Goal: Information Seeking & Learning: Learn about a topic

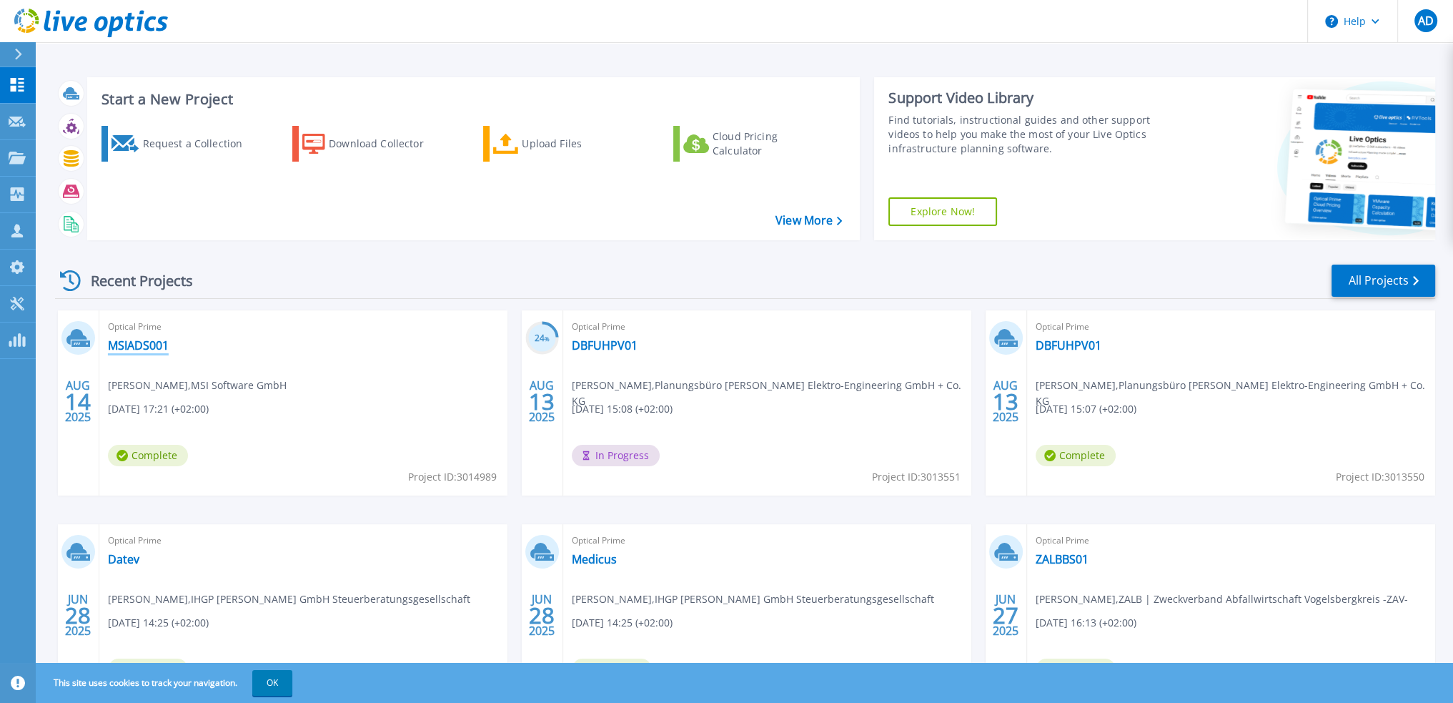
click at [139, 345] on link "MSIADS001" at bounding box center [138, 345] width 61 height 14
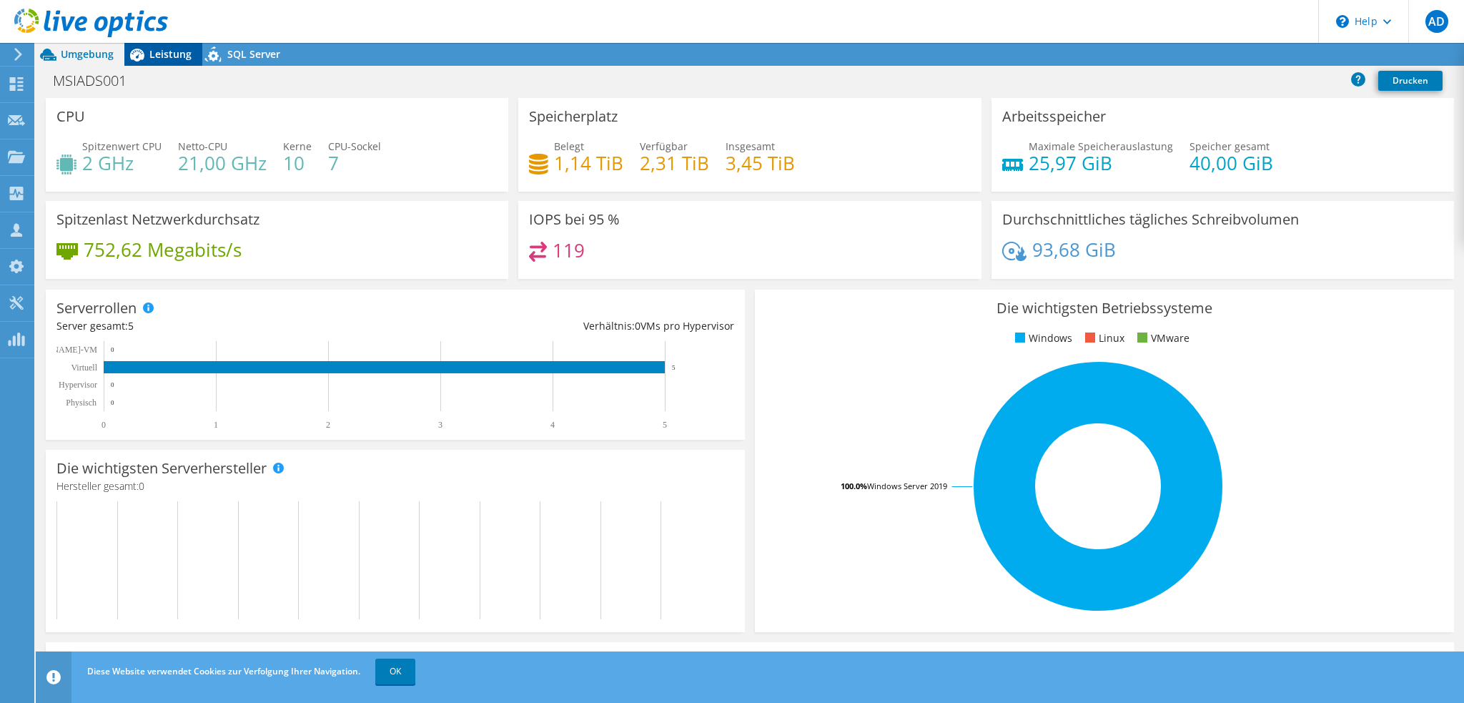
click at [153, 55] on span "Leistung" at bounding box center [170, 54] width 42 height 14
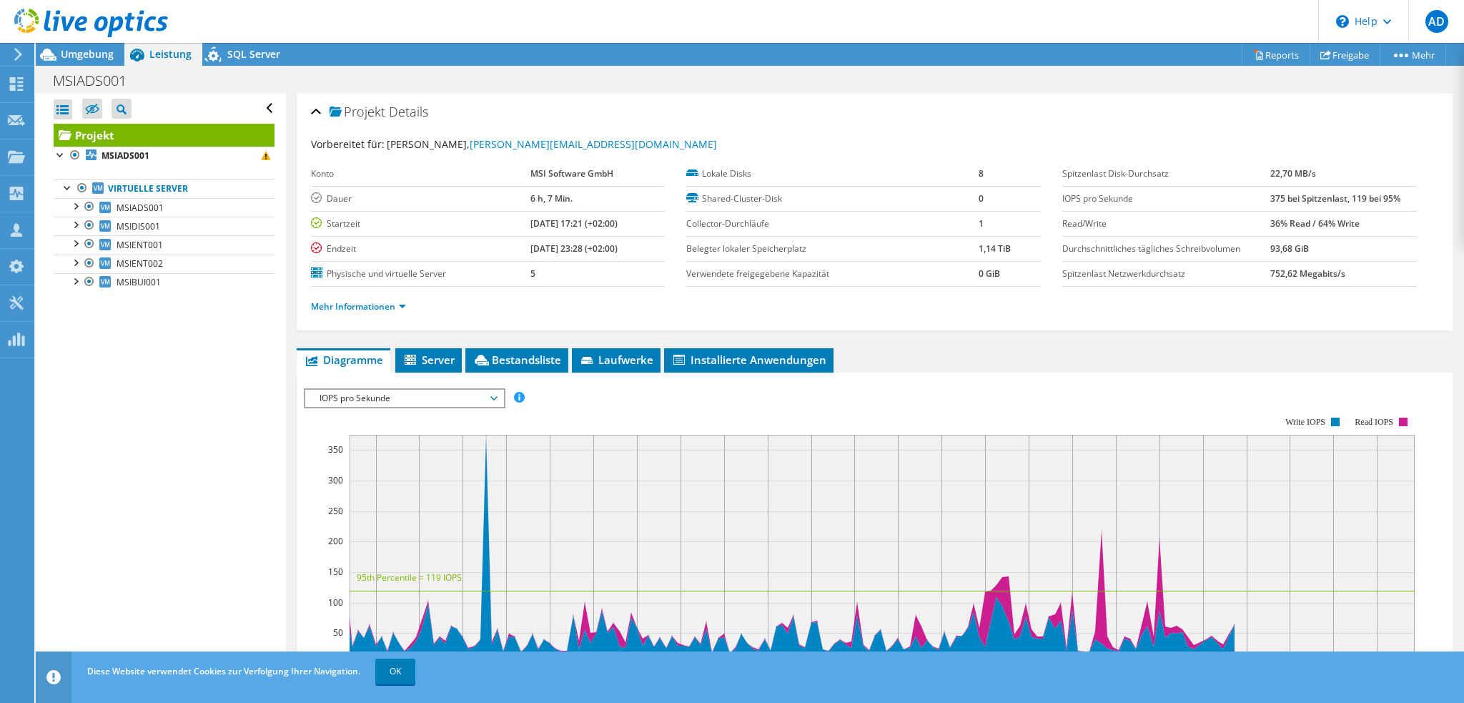
drag, startPoint x: 243, startPoint y: 57, endPoint x: 190, endPoint y: 58, distance: 52.9
click at [243, 57] on span "SQL Server" at bounding box center [253, 54] width 53 height 14
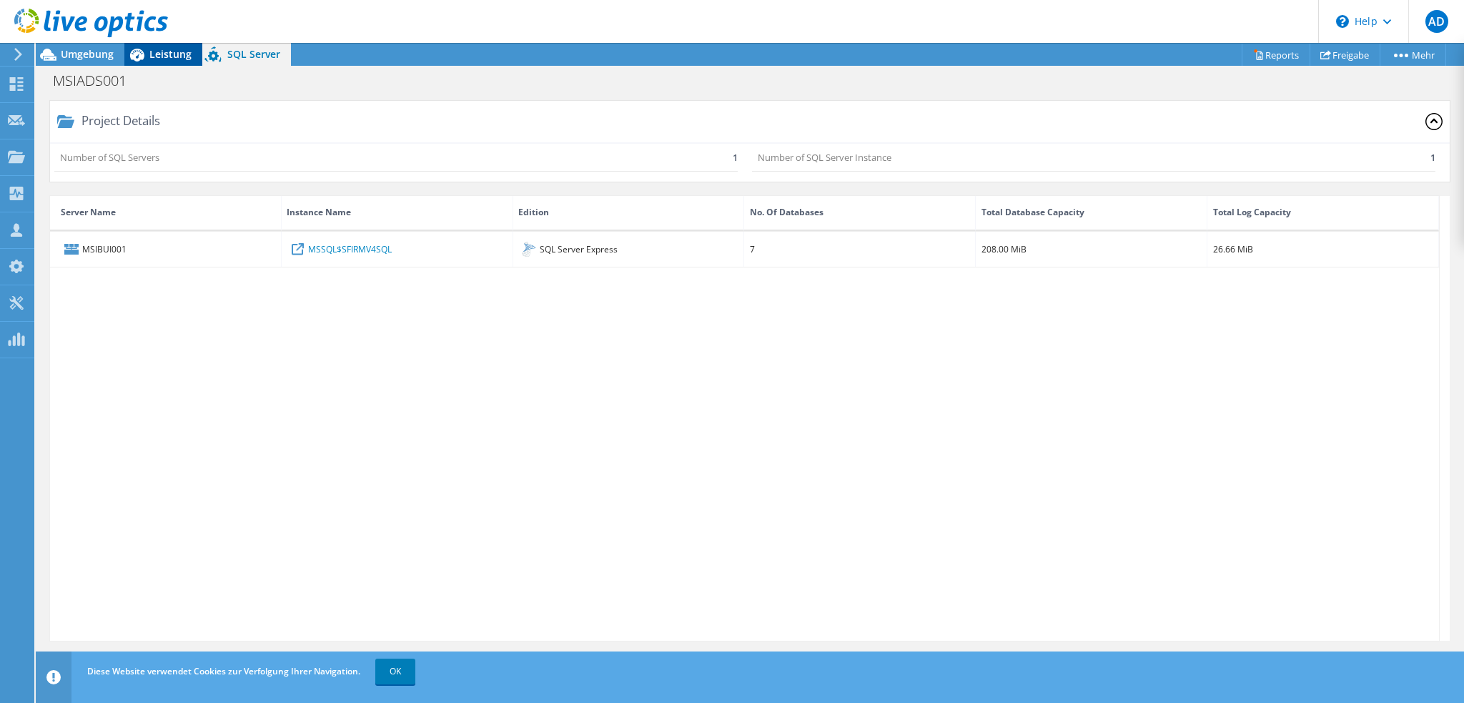
click at [152, 54] on span "Leistung" at bounding box center [170, 54] width 42 height 14
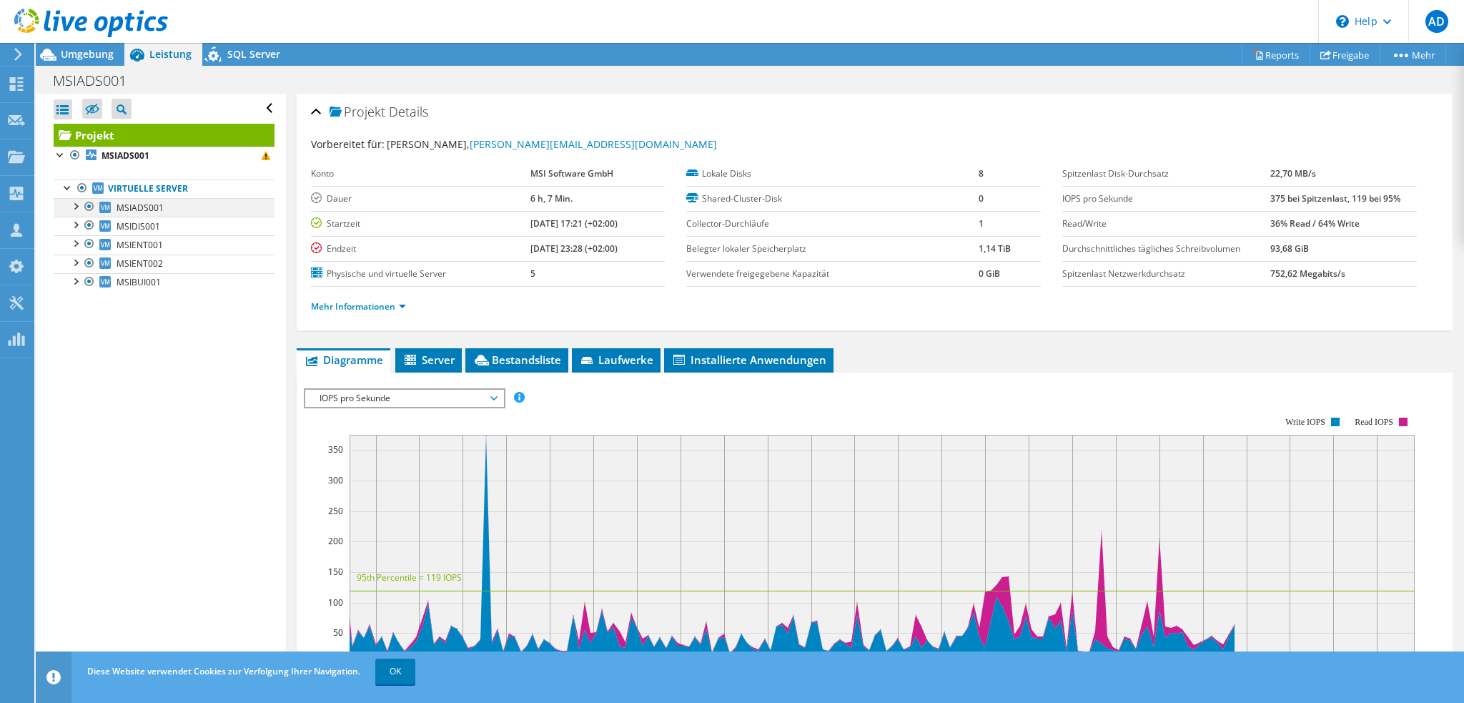
click at [76, 204] on div at bounding box center [75, 205] width 14 height 14
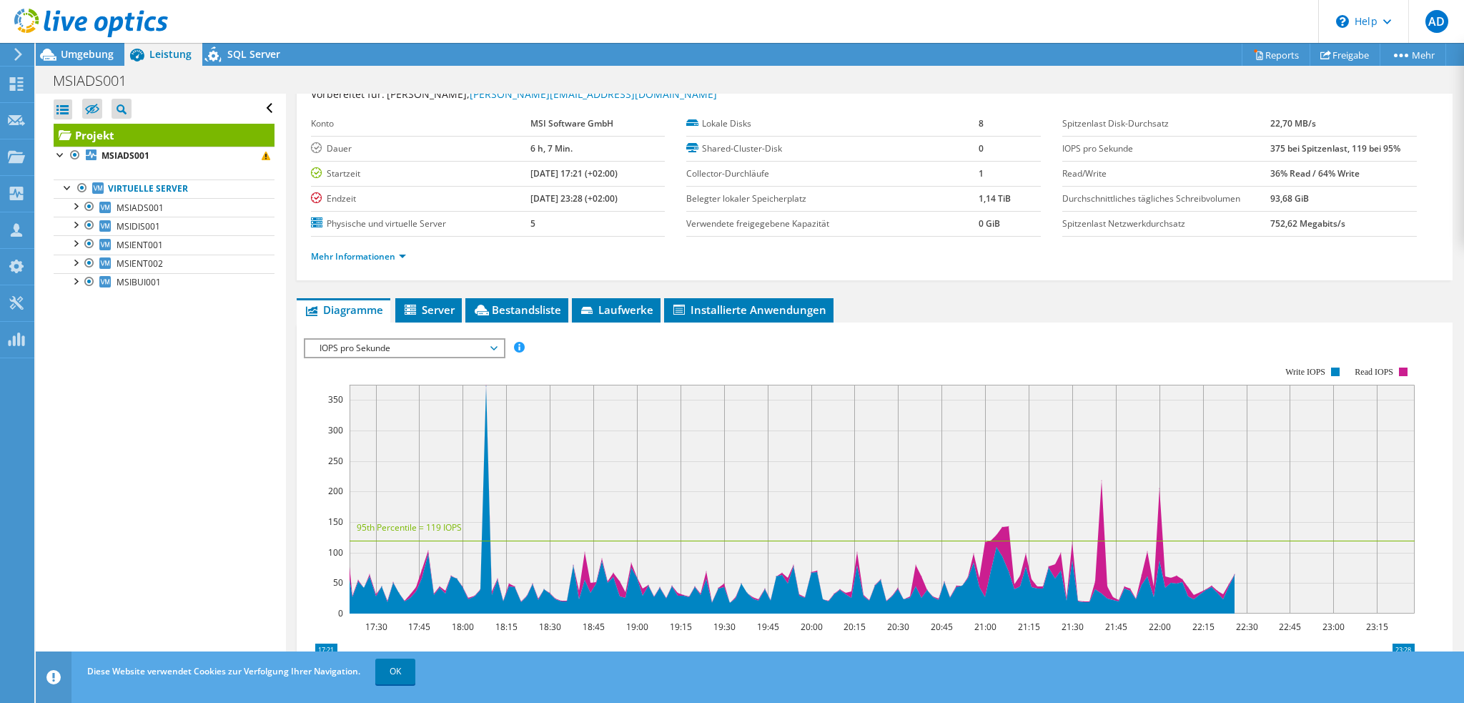
scroll to position [71, 0]
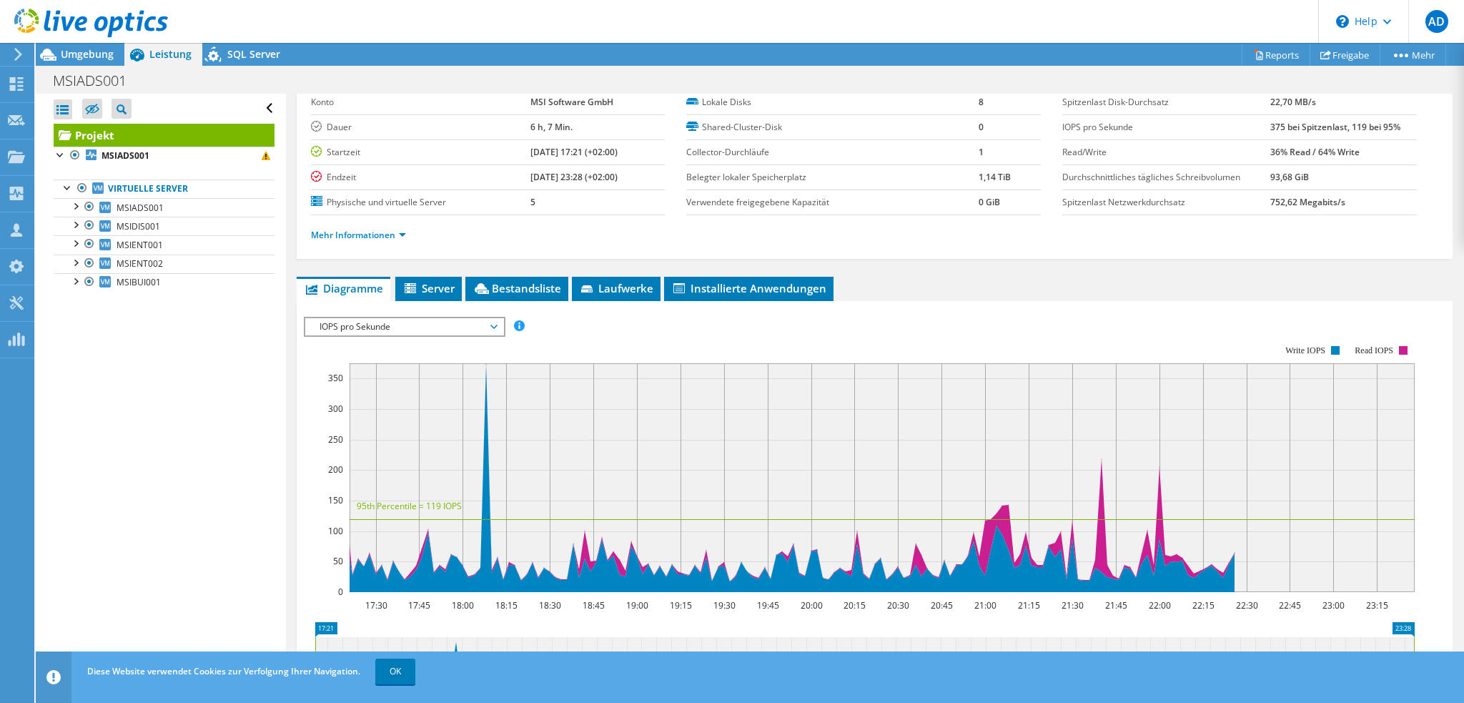
click at [390, 320] on span "IOPS pro Sekunde" at bounding box center [404, 326] width 184 height 17
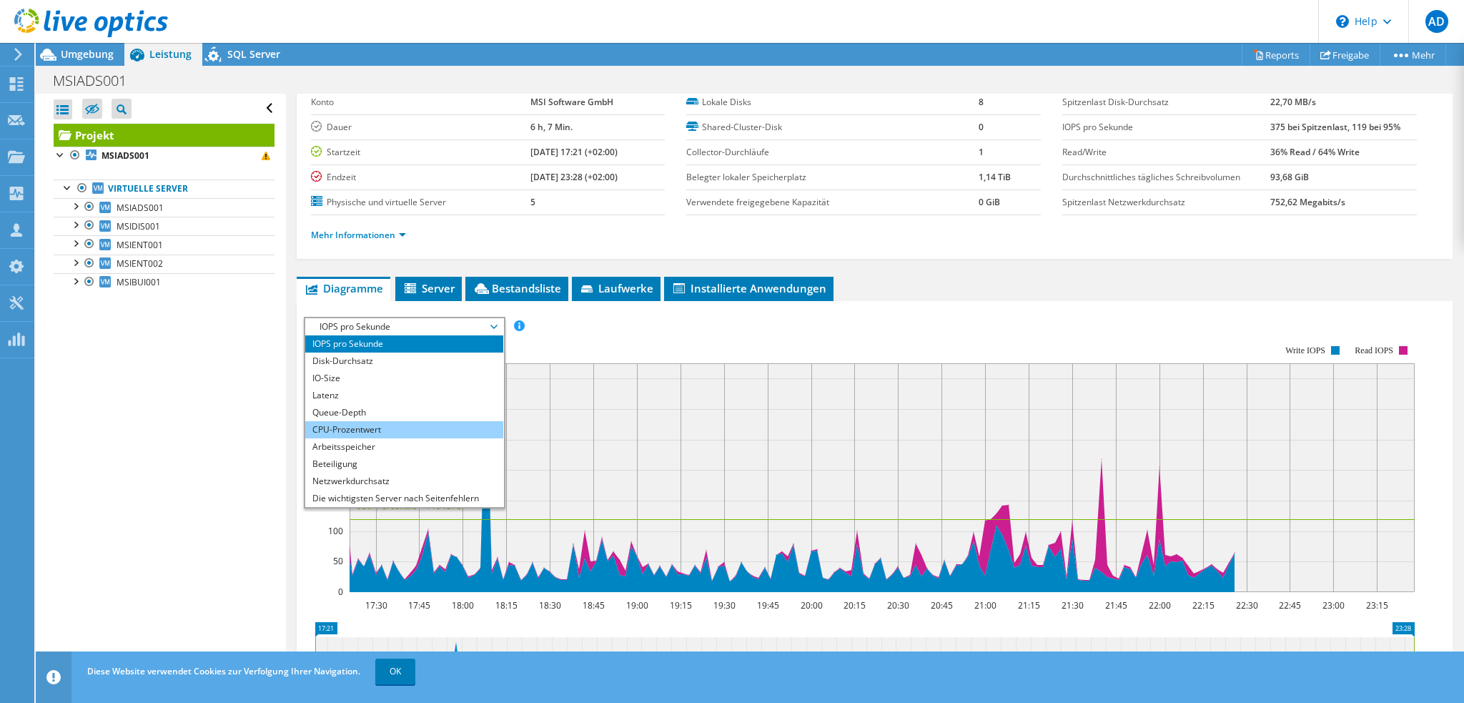
click at [354, 421] on li "CPU-Prozentwert" at bounding box center [404, 429] width 198 height 17
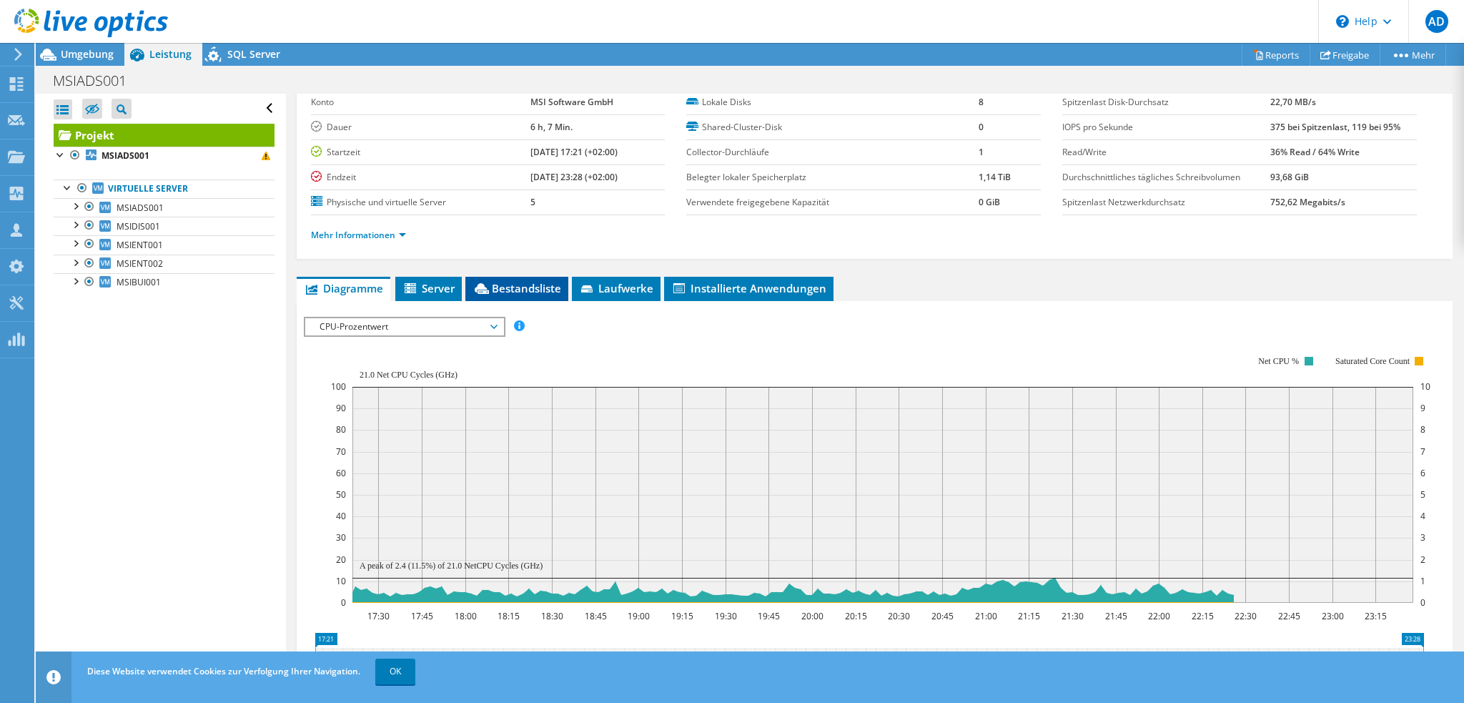
click at [515, 281] on span "Bestandsliste" at bounding box center [516, 288] width 89 height 14
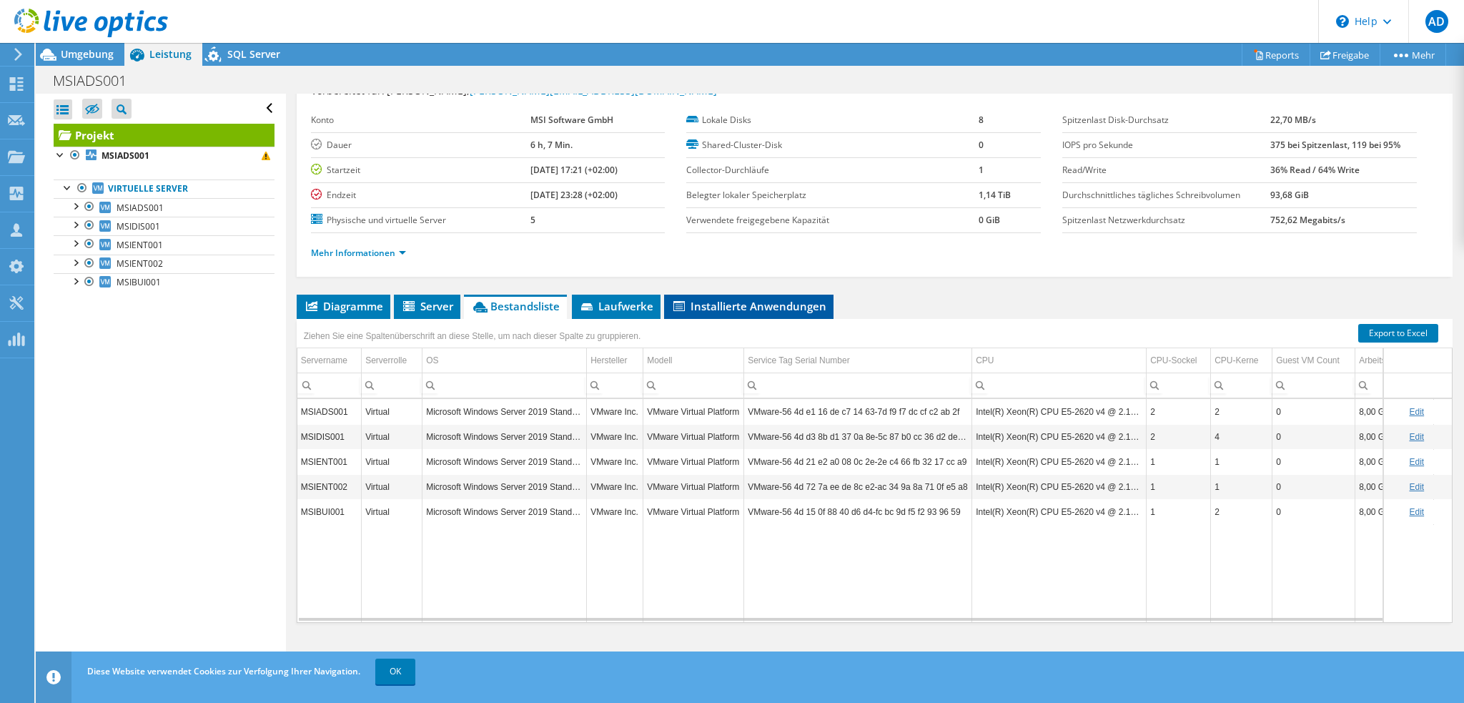
click at [747, 299] on span "Installierte Anwendungen" at bounding box center [748, 306] width 155 height 14
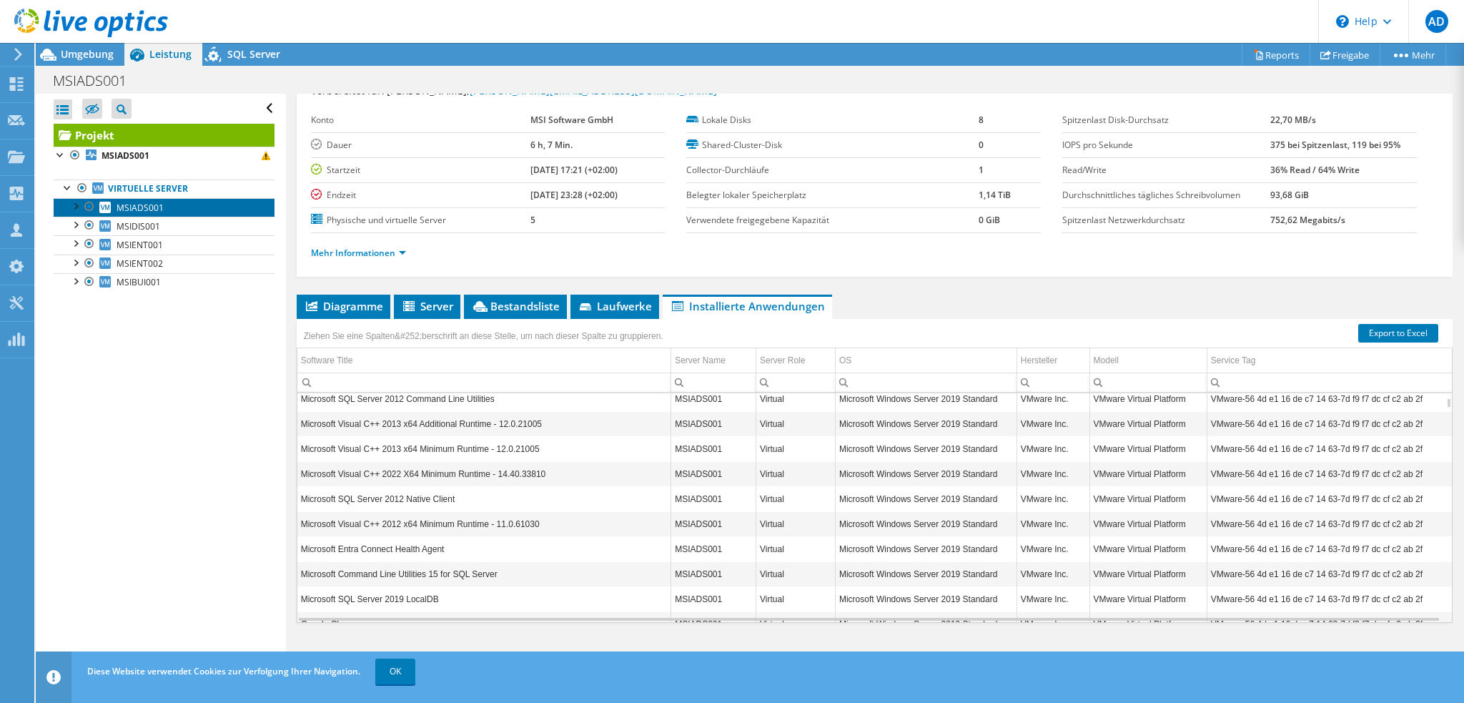
click at [134, 205] on span "MSIADS001" at bounding box center [140, 208] width 47 height 12
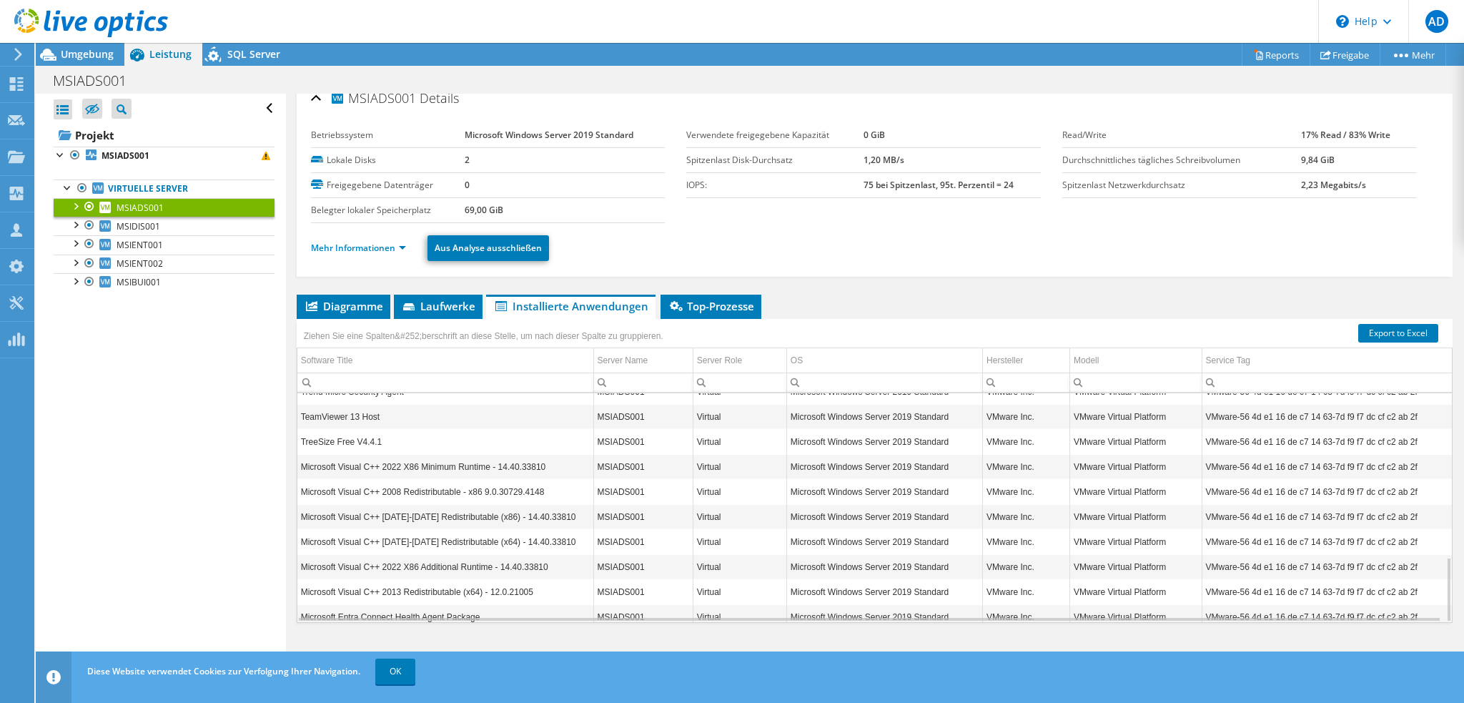
scroll to position [573, 0]
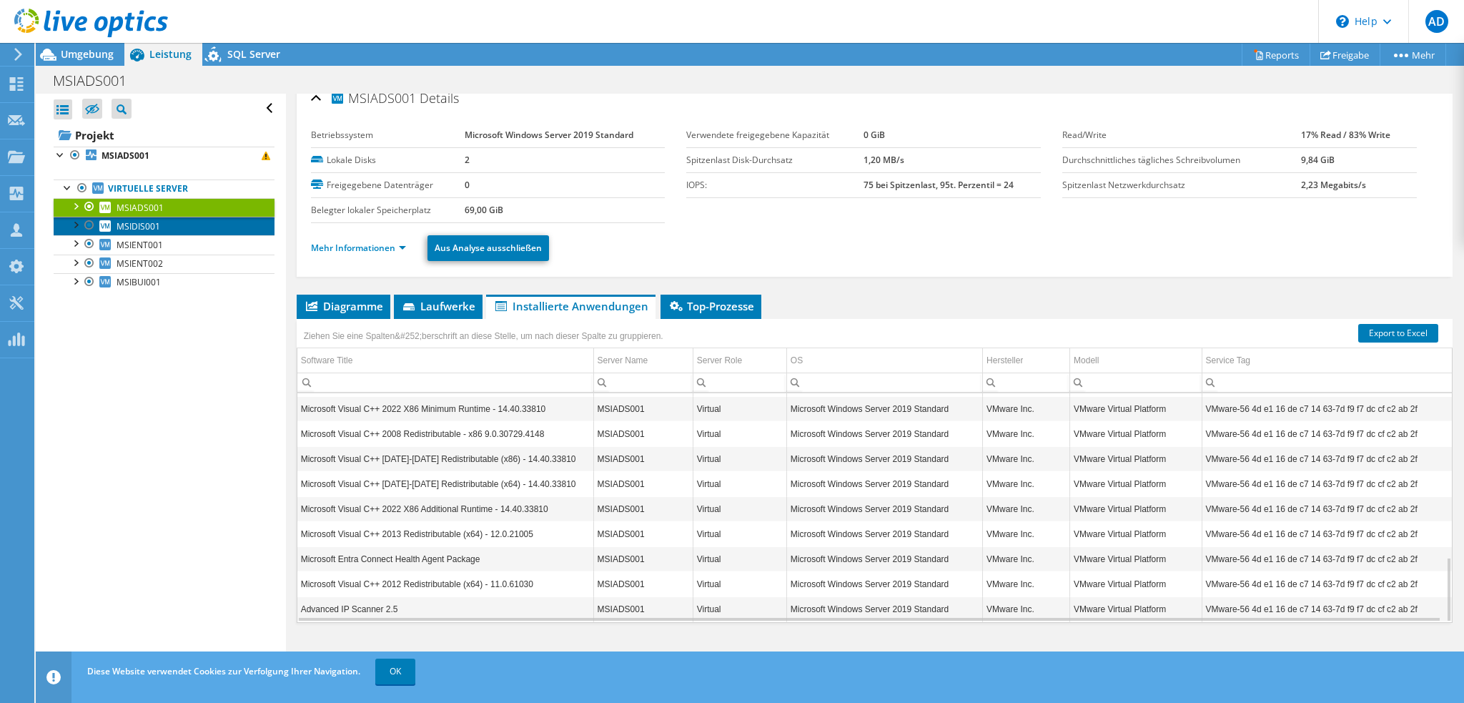
click at [137, 222] on span "MSIDIS001" at bounding box center [139, 226] width 44 height 12
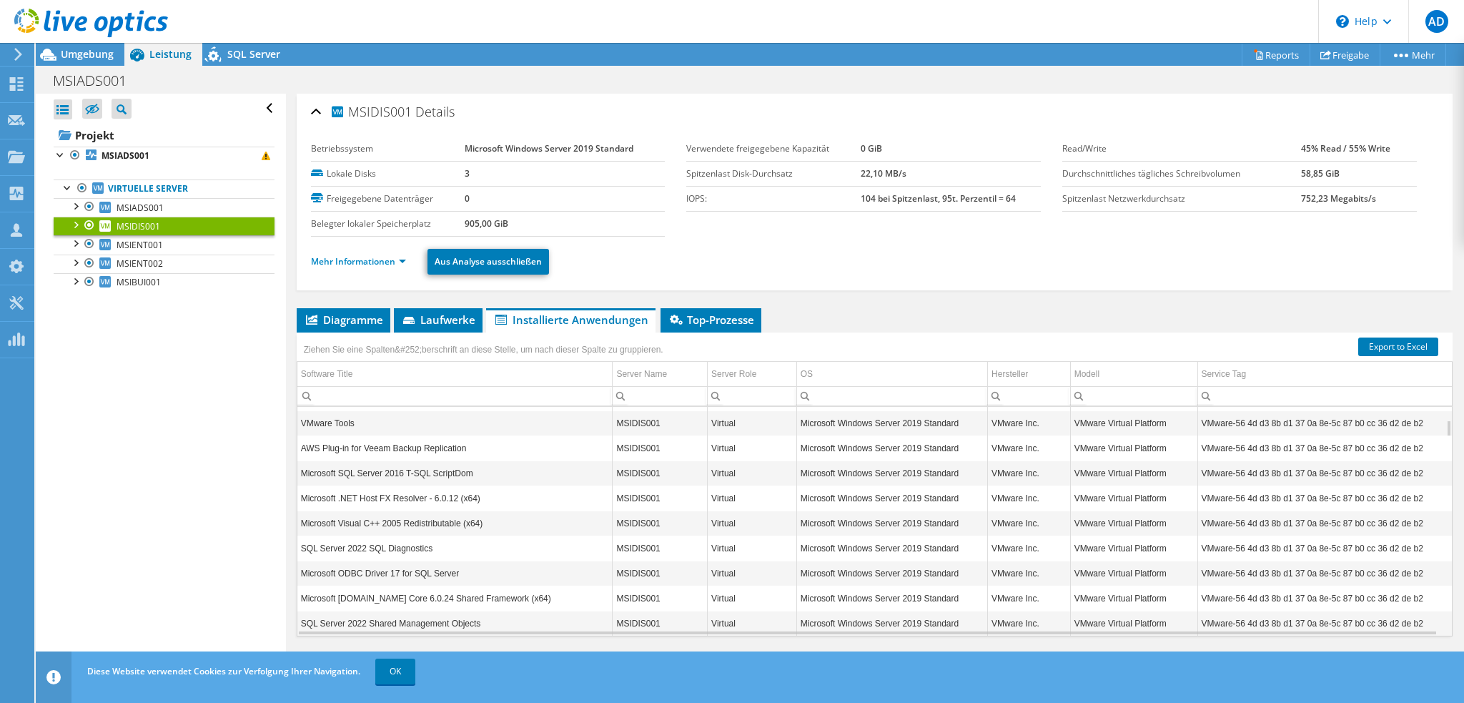
scroll to position [0, 0]
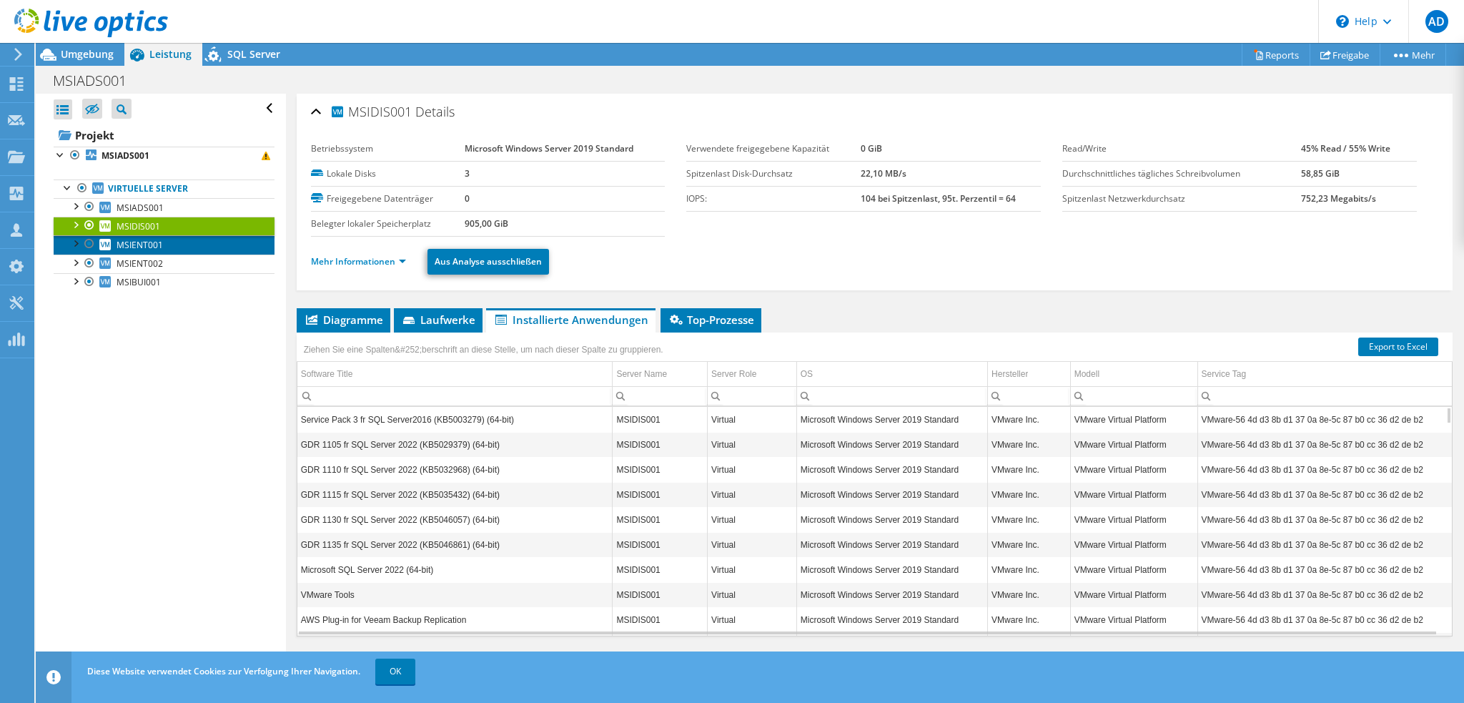
click at [162, 247] on link "MSIENT001" at bounding box center [164, 244] width 221 height 19
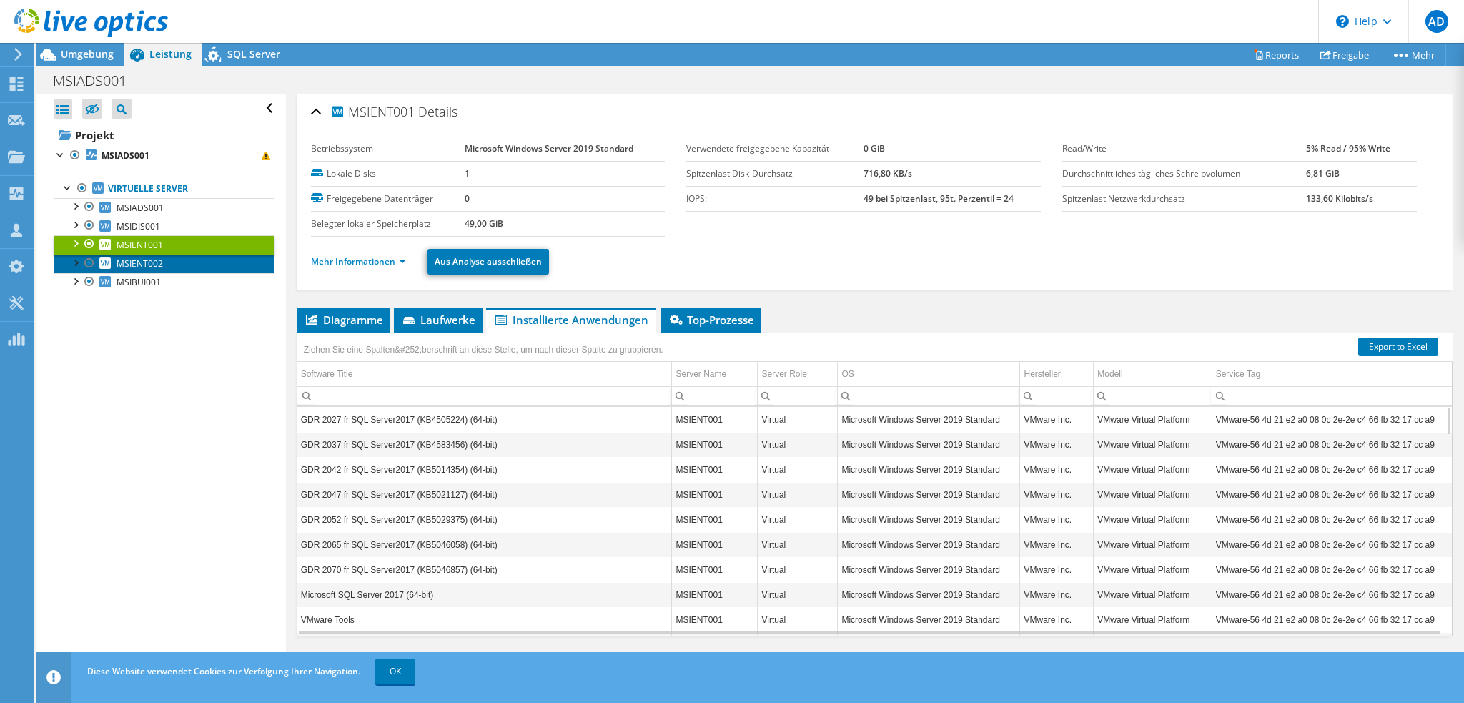
click at [154, 259] on span "MSIENT002" at bounding box center [140, 263] width 46 height 12
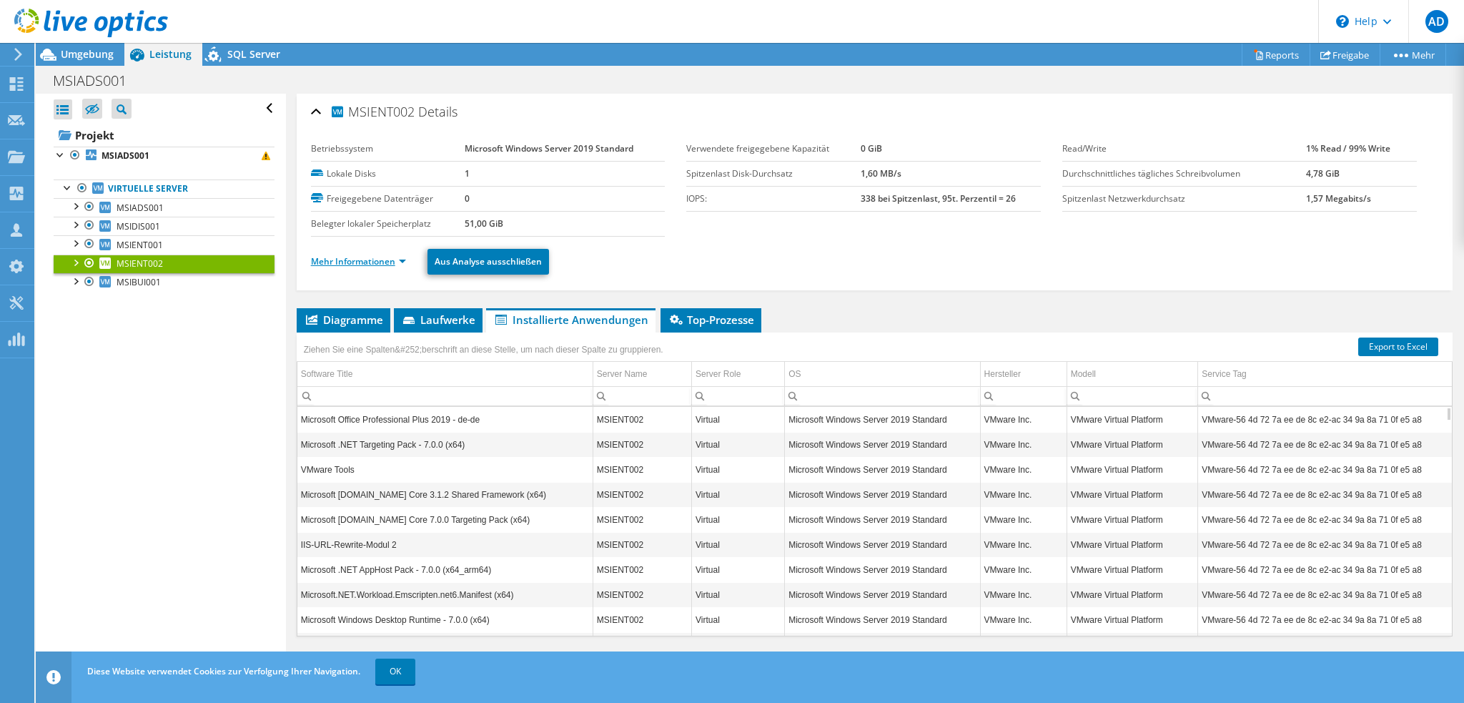
click at [360, 257] on link "Mehr Informationen" at bounding box center [358, 261] width 95 height 12
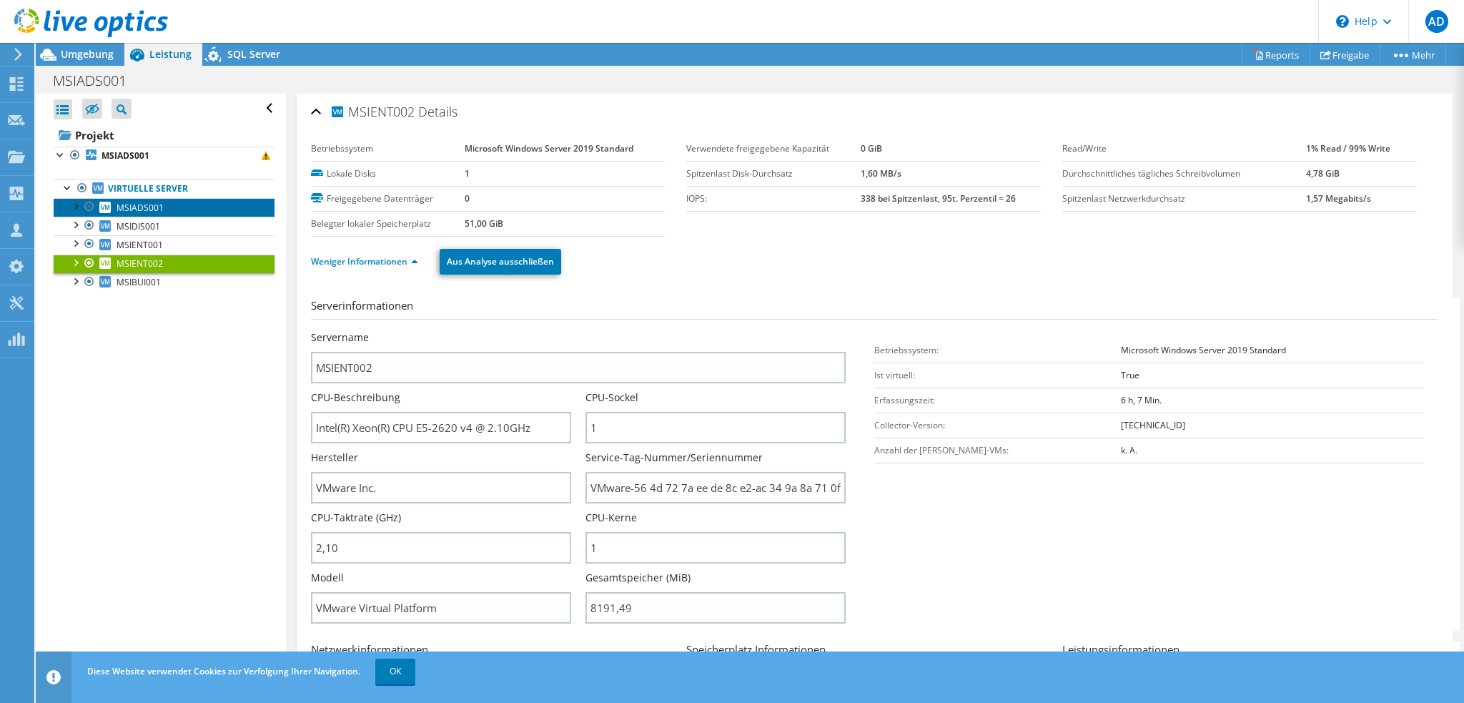
click at [149, 205] on span "MSIADS001" at bounding box center [140, 208] width 47 height 12
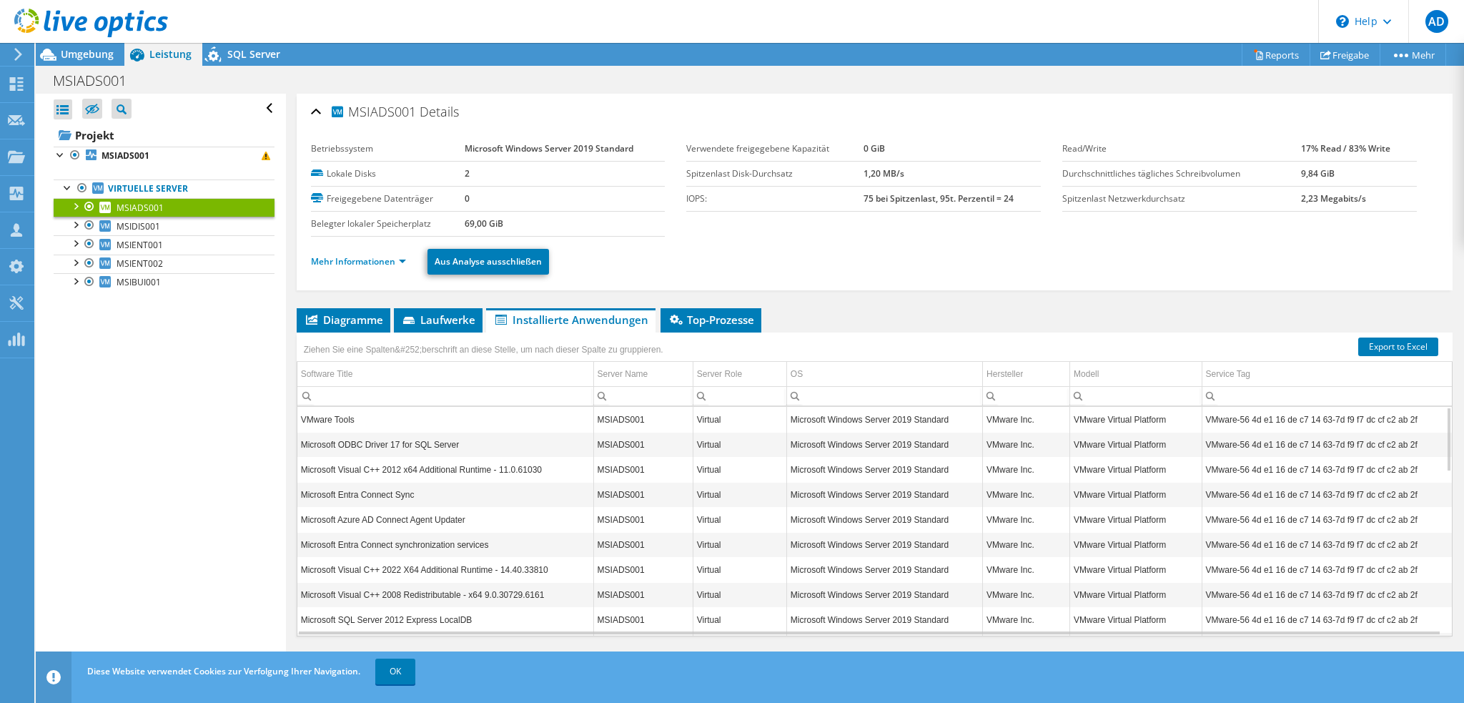
click at [74, 205] on div at bounding box center [75, 205] width 14 height 14
click at [144, 414] on div "Alle öffnen Alle schließen Ausgeschlossene Knoten verbergen Projektbaumfilter" at bounding box center [160, 384] width 249 height 581
click at [128, 149] on b "MSIADS001" at bounding box center [126, 155] width 48 height 12
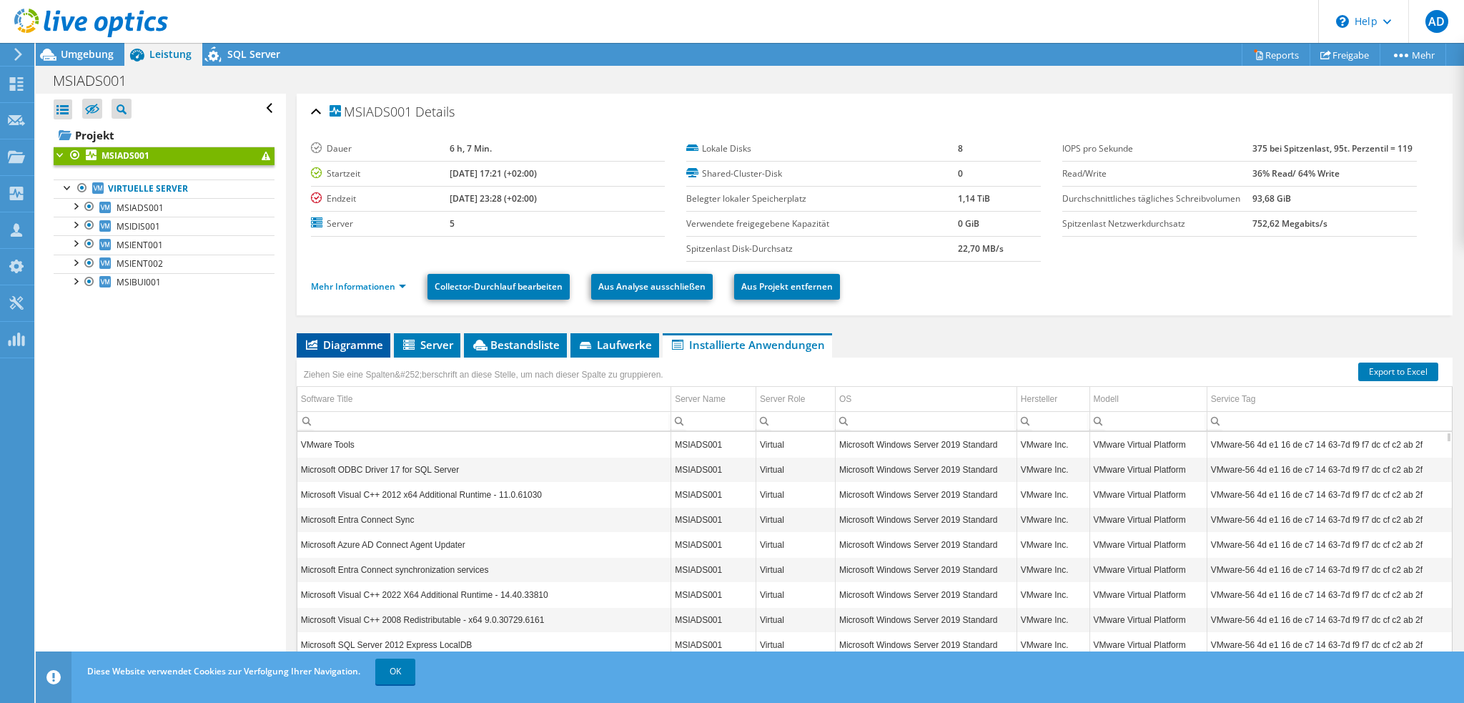
click at [355, 345] on span "Diagramme" at bounding box center [343, 344] width 79 height 14
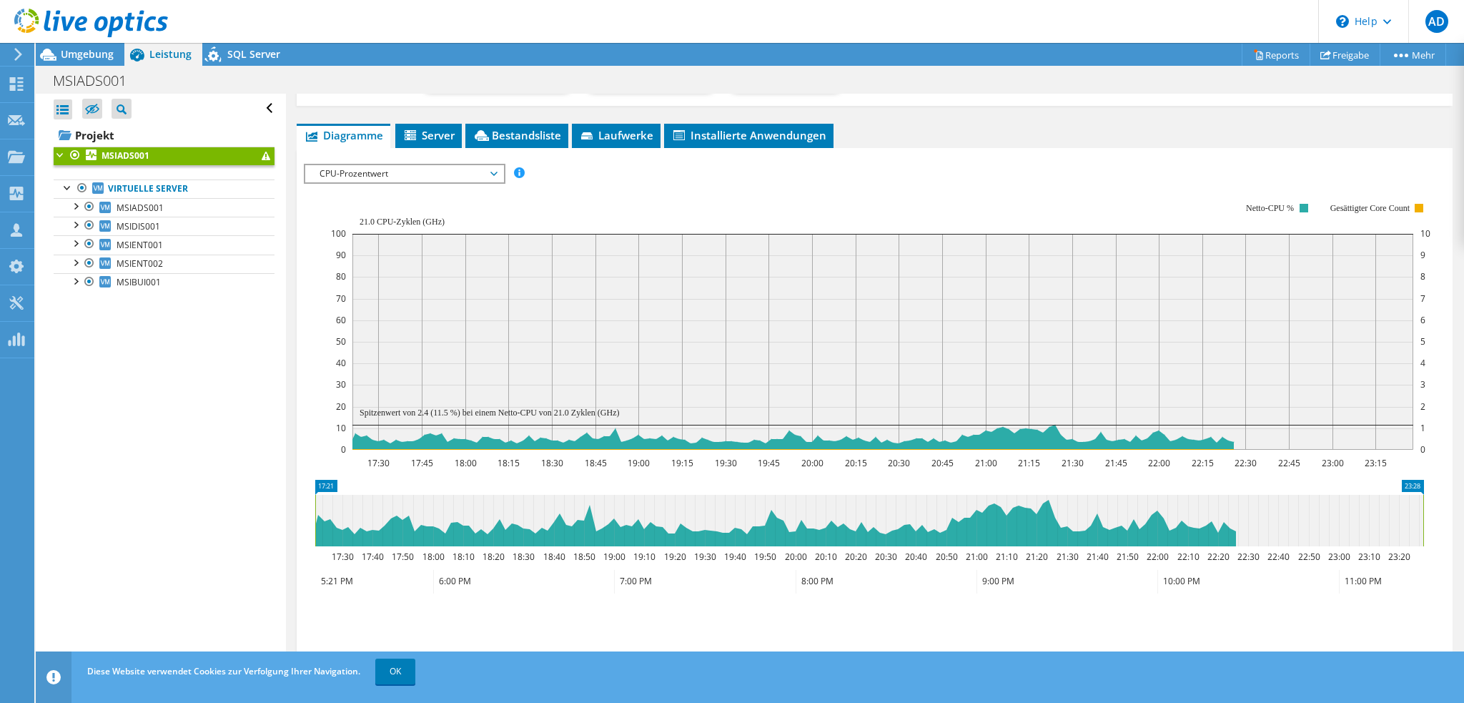
scroll to position [214, 0]
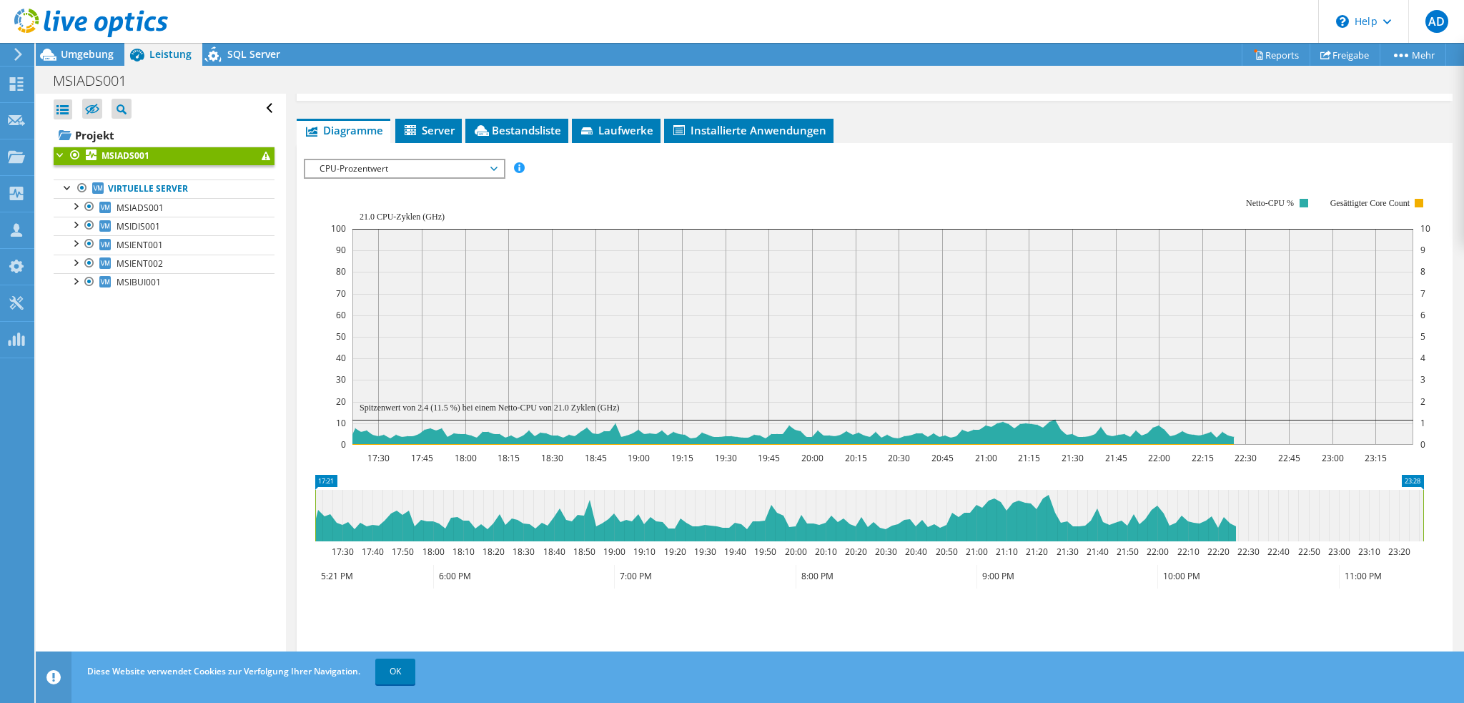
click at [370, 167] on span "CPU-Prozentwert" at bounding box center [404, 168] width 184 height 17
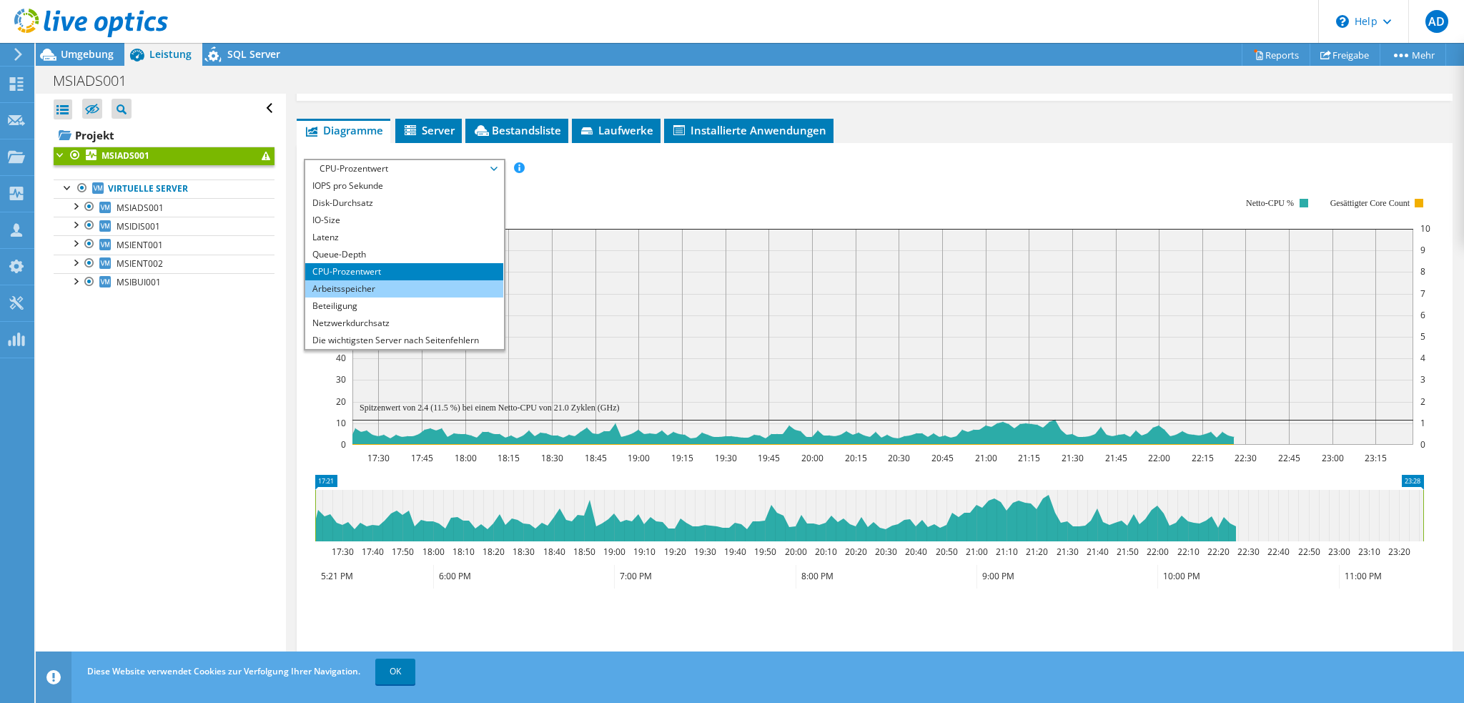
click at [359, 288] on li "Arbeitsspeicher" at bounding box center [404, 288] width 198 height 17
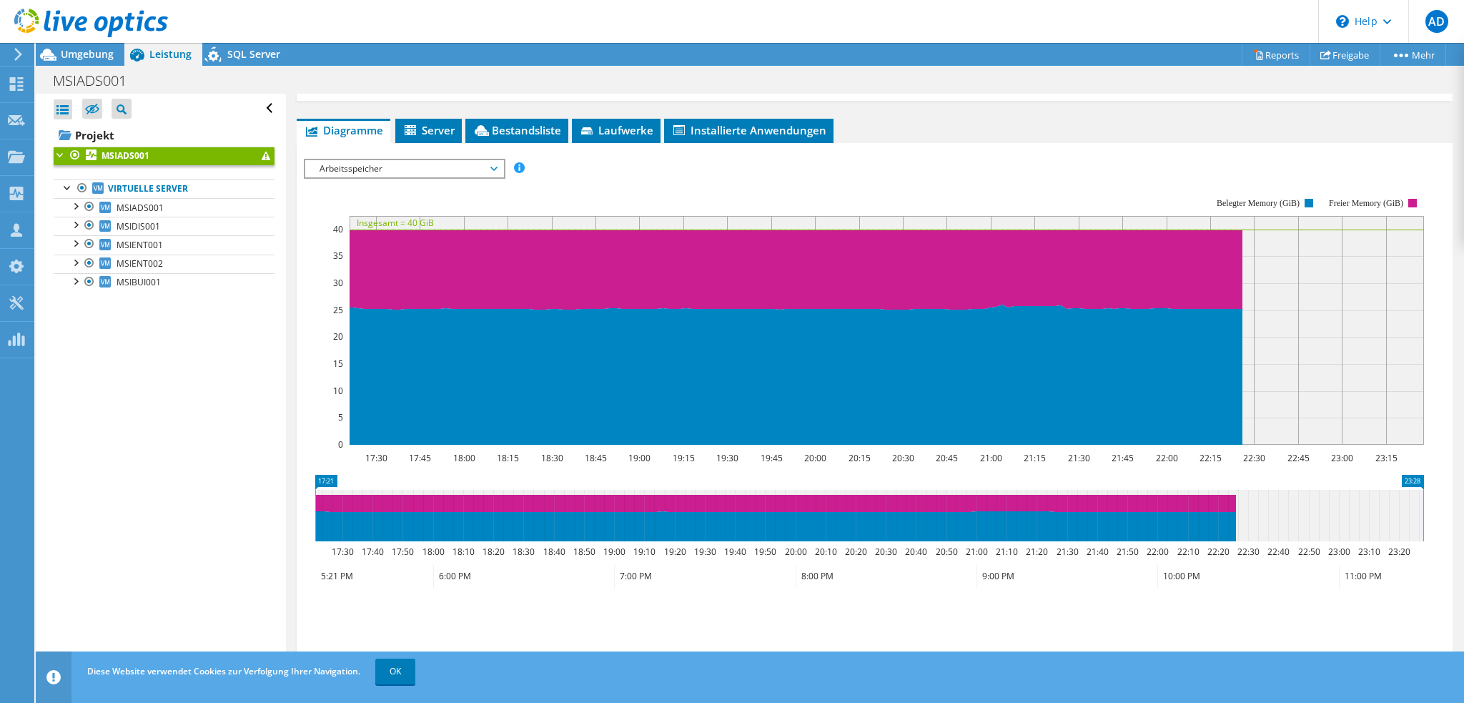
click at [434, 169] on span "Arbeitsspeicher" at bounding box center [404, 168] width 184 height 17
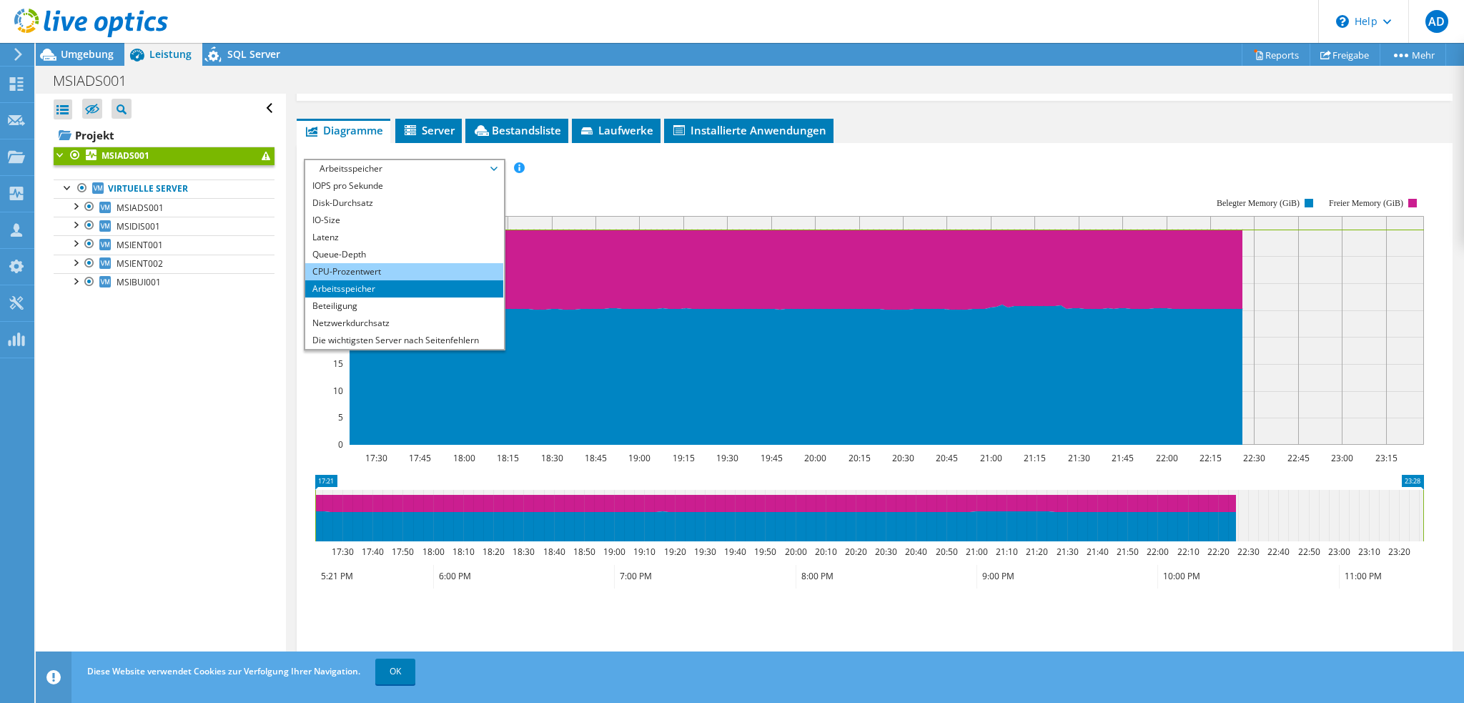
click at [344, 264] on li "CPU-Prozentwert" at bounding box center [404, 271] width 198 height 17
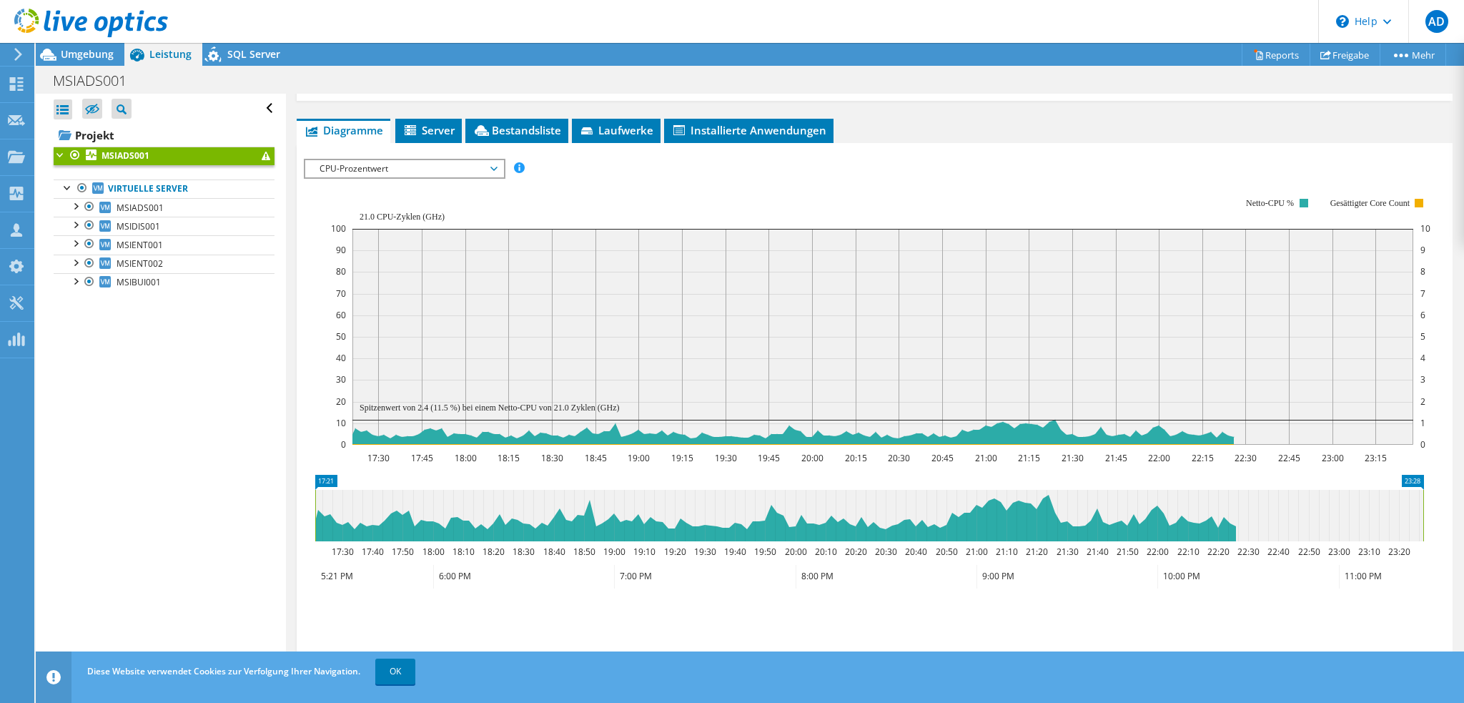
click at [162, 331] on div "Alle öffnen Alle schließen Ausgeschlossene Knoten verbergen Projektbaumfilter" at bounding box center [160, 384] width 249 height 581
click at [69, 49] on span "Umgebung" at bounding box center [87, 54] width 53 height 14
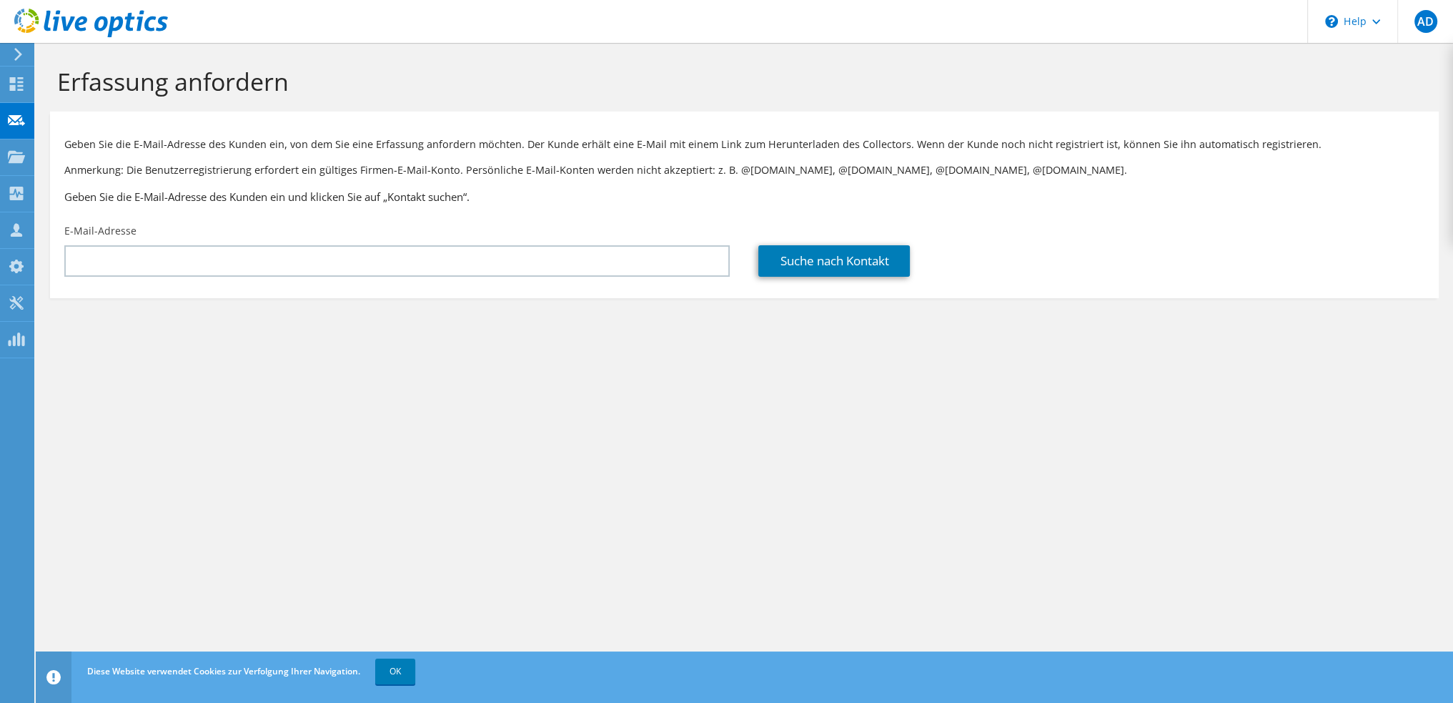
click at [17, 56] on use at bounding box center [18, 54] width 8 height 13
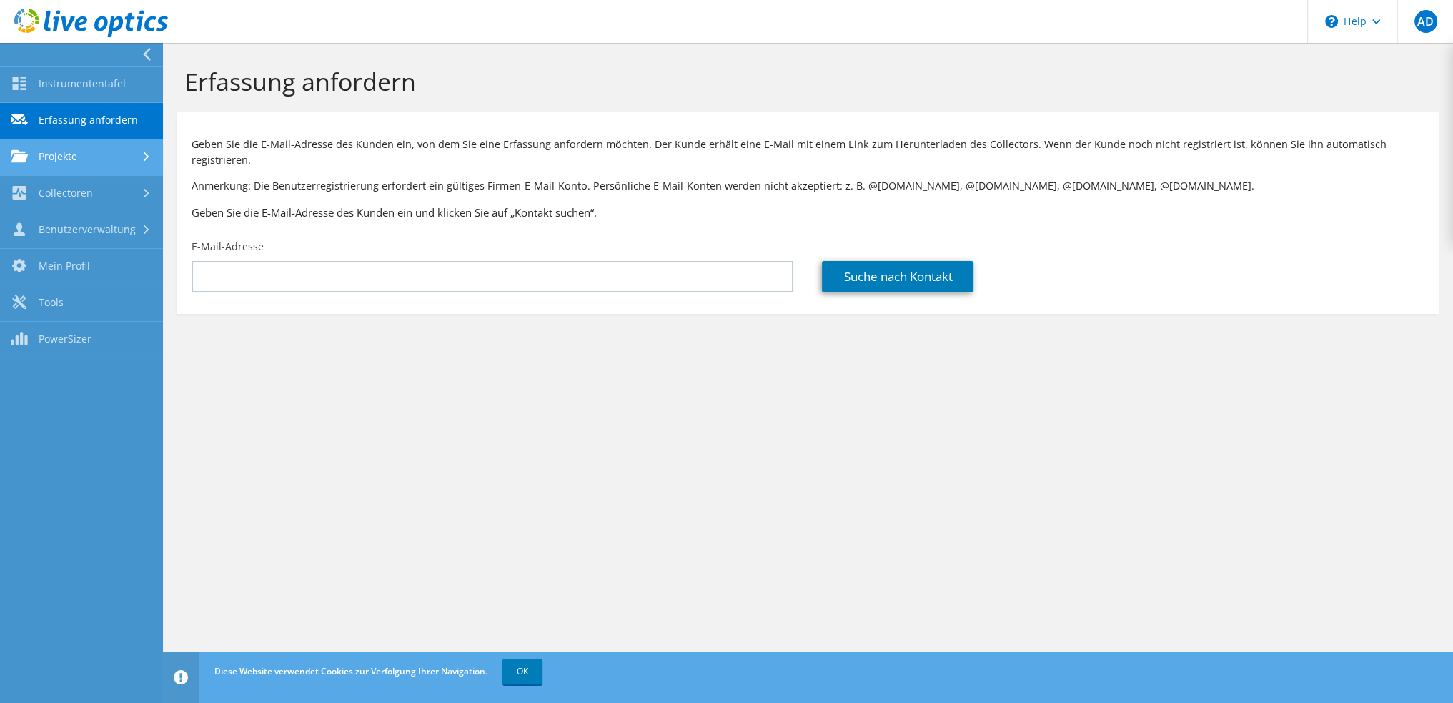
click at [57, 152] on link "Projekte" at bounding box center [81, 157] width 163 height 36
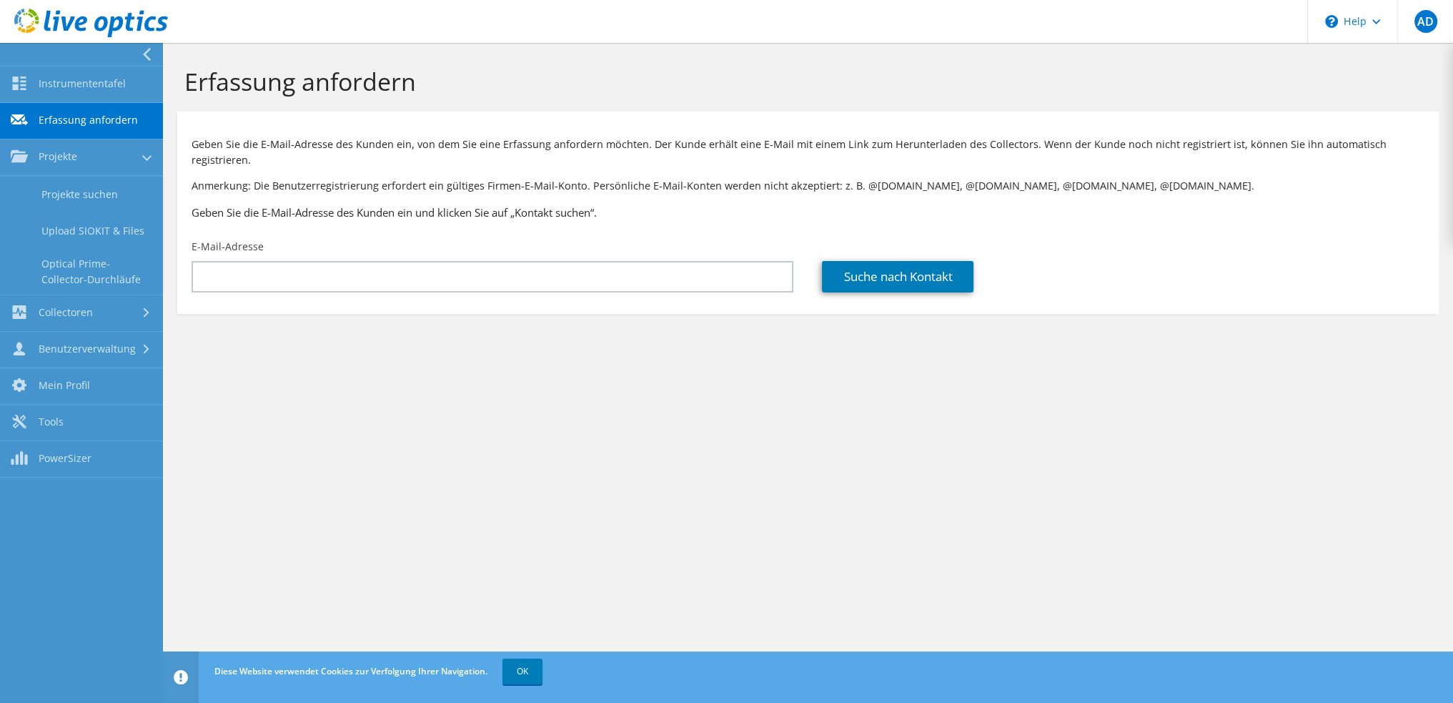
click at [66, 21] on use at bounding box center [91, 23] width 154 height 29
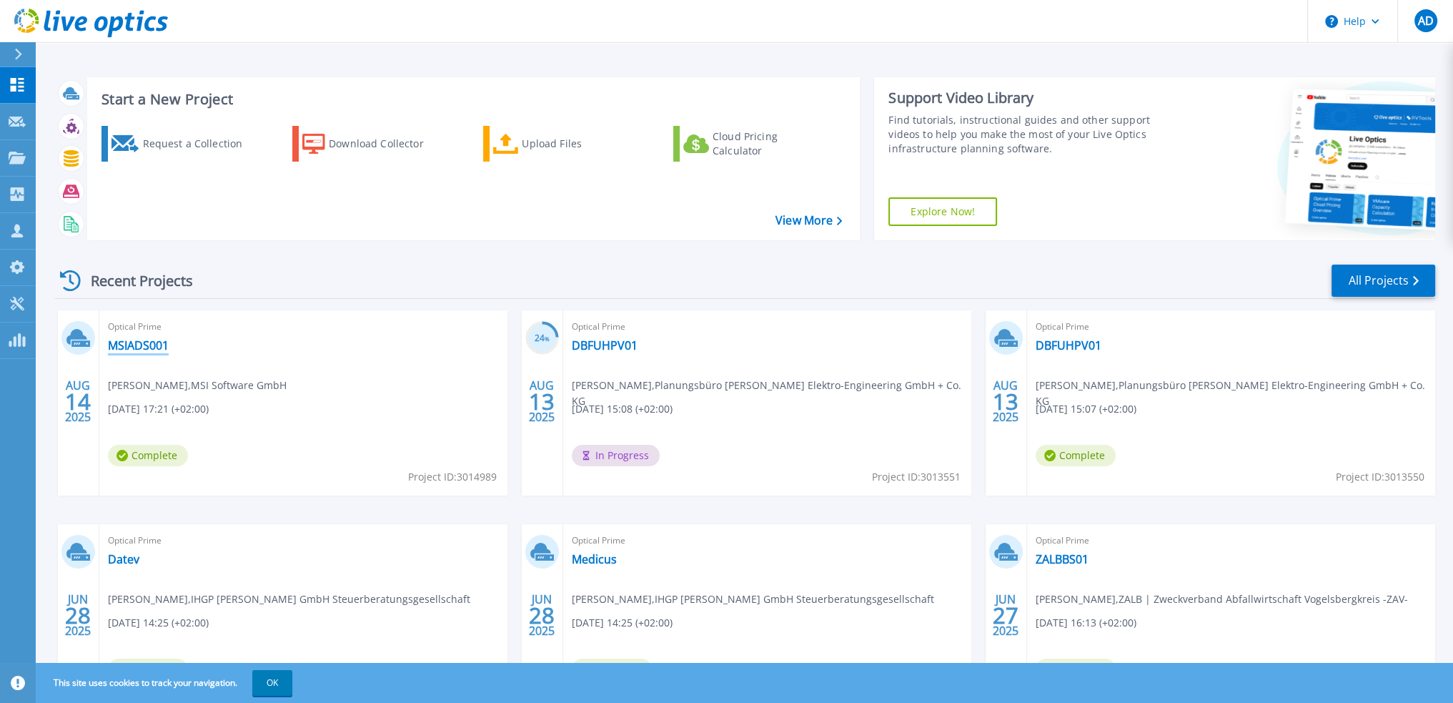
click at [149, 347] on link "MSIADS001" at bounding box center [138, 345] width 61 height 14
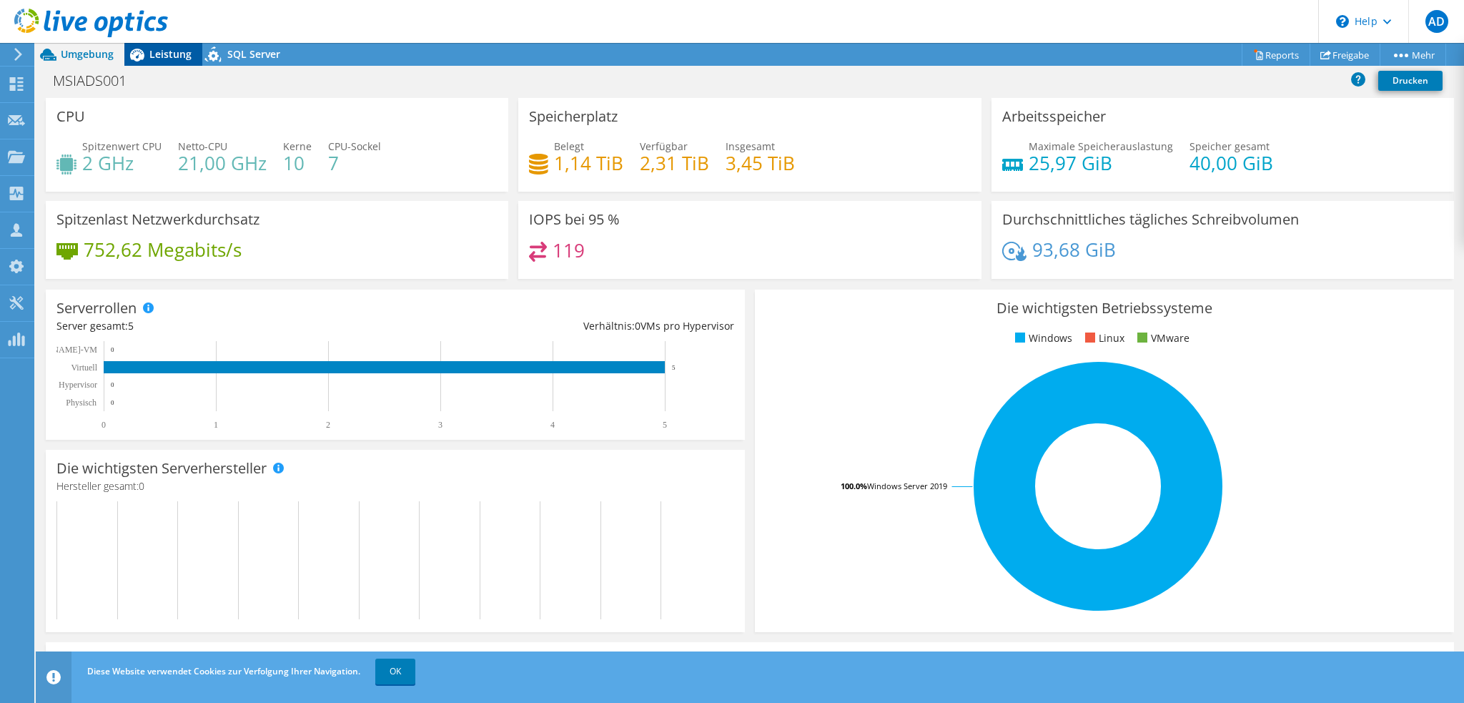
click at [160, 56] on span "Leistung" at bounding box center [170, 54] width 42 height 14
